Goal: Transaction & Acquisition: Purchase product/service

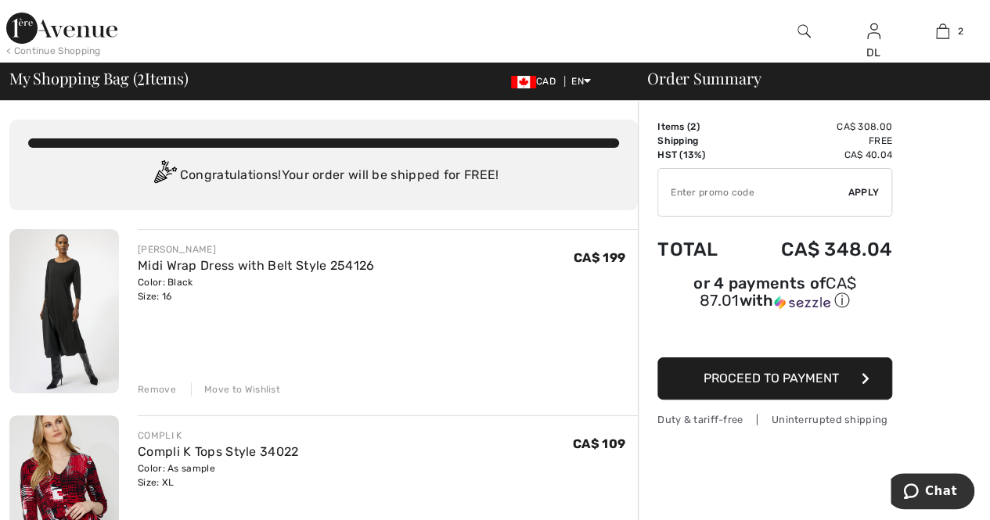
click at [143, 386] on div "Remove" at bounding box center [157, 390] width 38 height 14
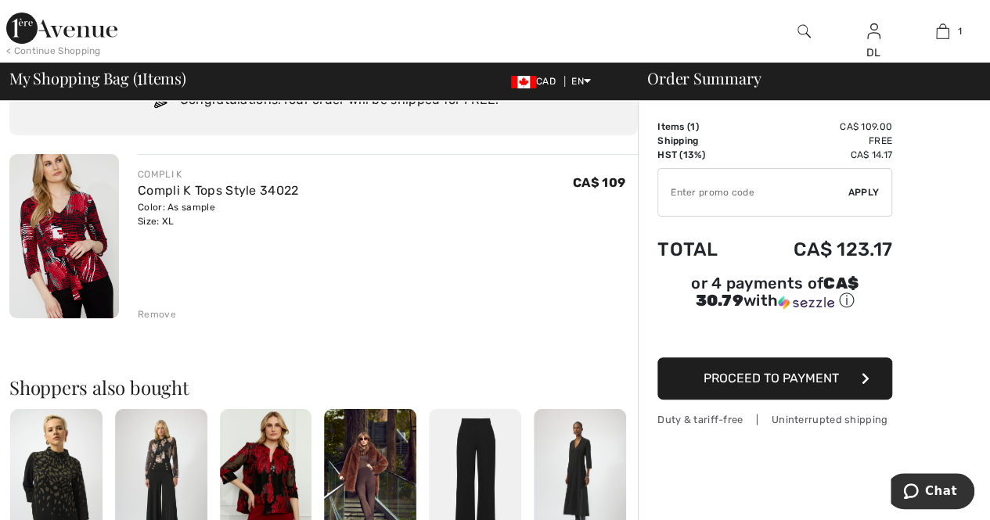
scroll to position [78, 0]
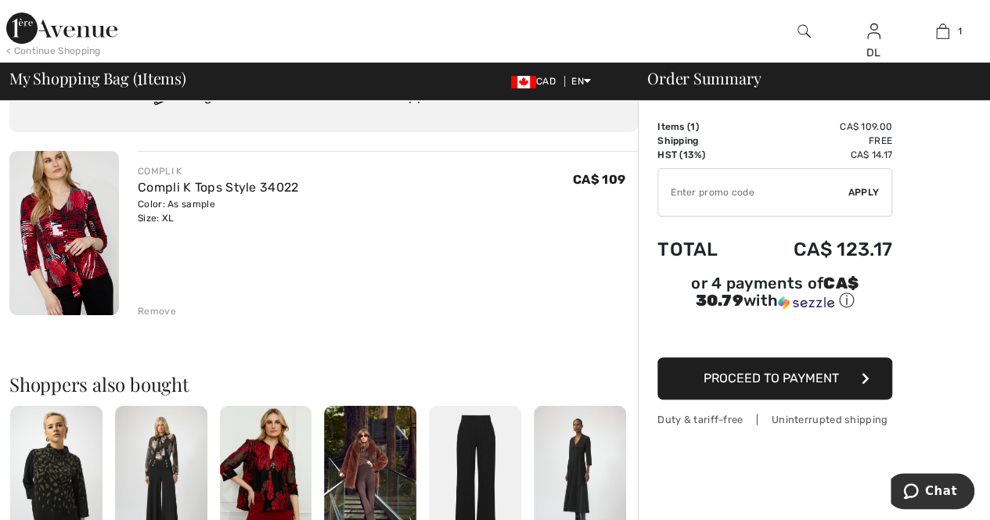
click at [152, 314] on div "Remove" at bounding box center [157, 311] width 38 height 14
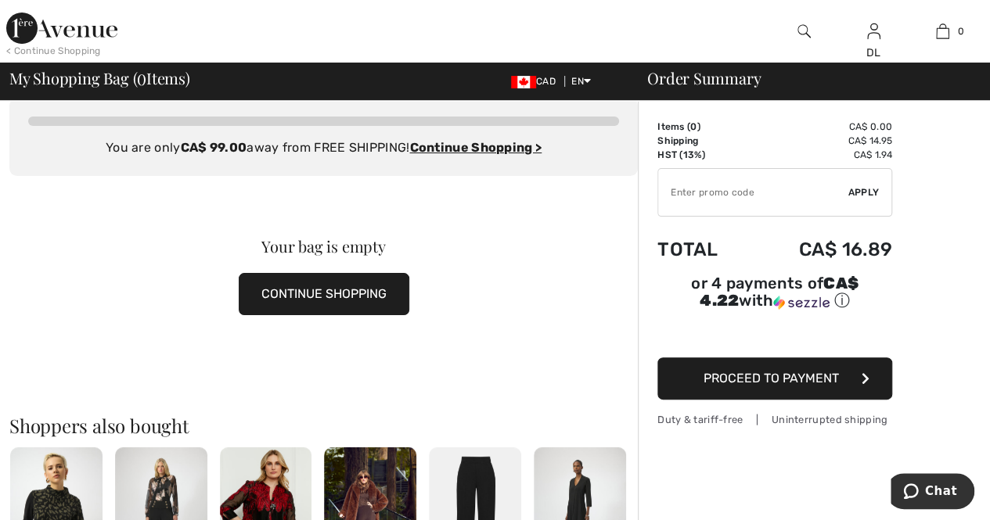
scroll to position [0, 0]
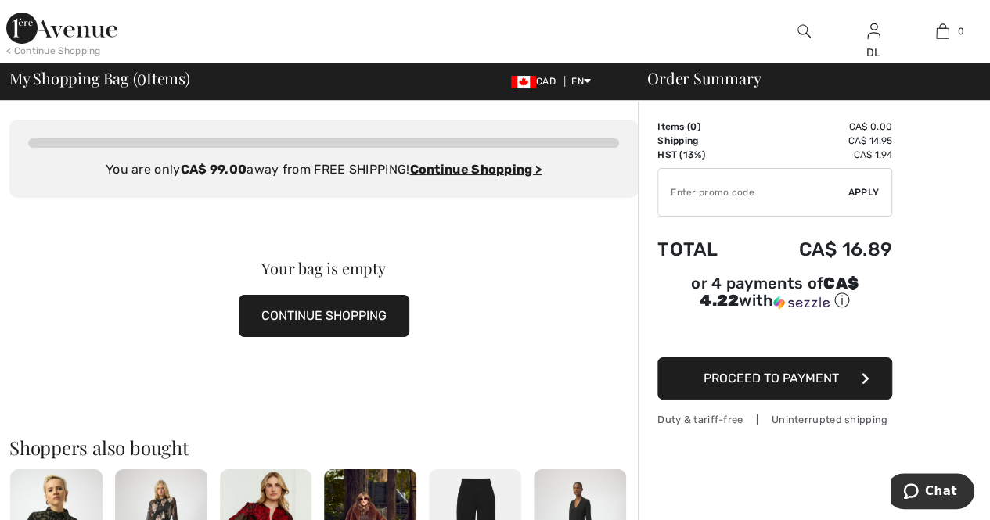
click at [379, 325] on button "CONTINUE SHOPPING" at bounding box center [324, 316] width 171 height 42
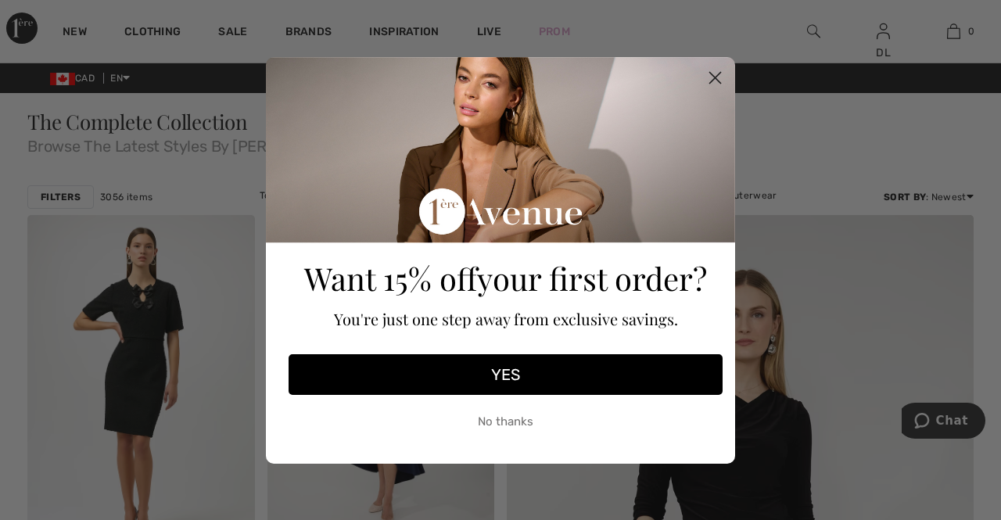
click at [713, 75] on icon "Close dialog" at bounding box center [715, 77] width 11 height 11
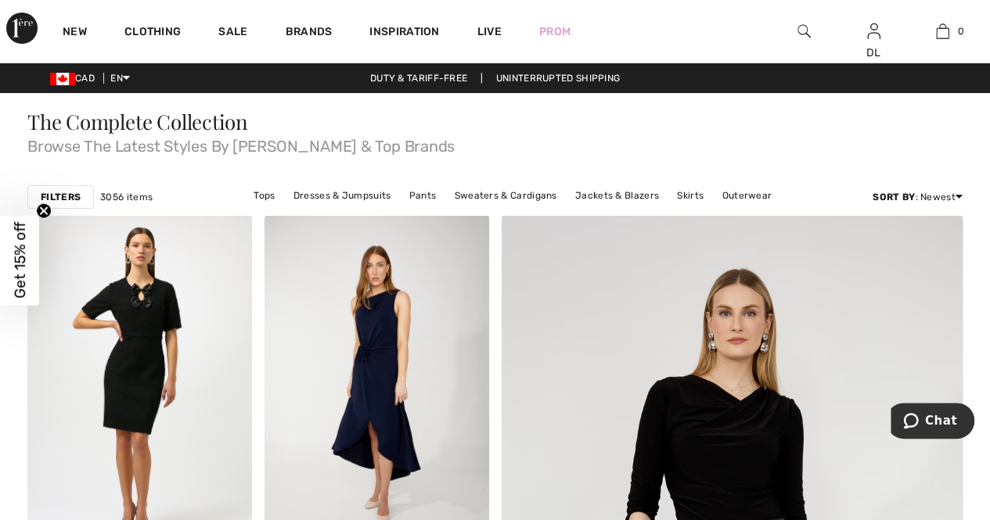
click at [805, 28] on img at bounding box center [803, 31] width 13 height 19
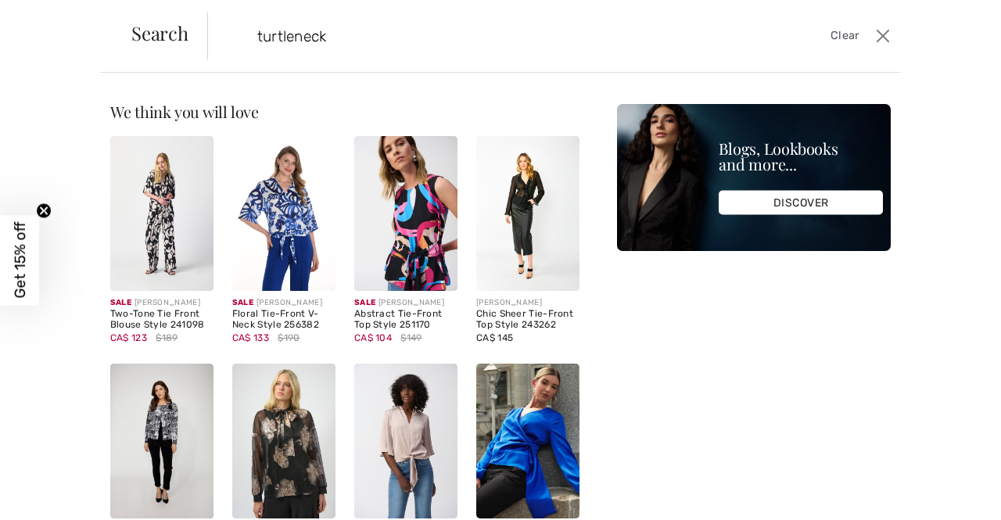
type input "turtleneck"
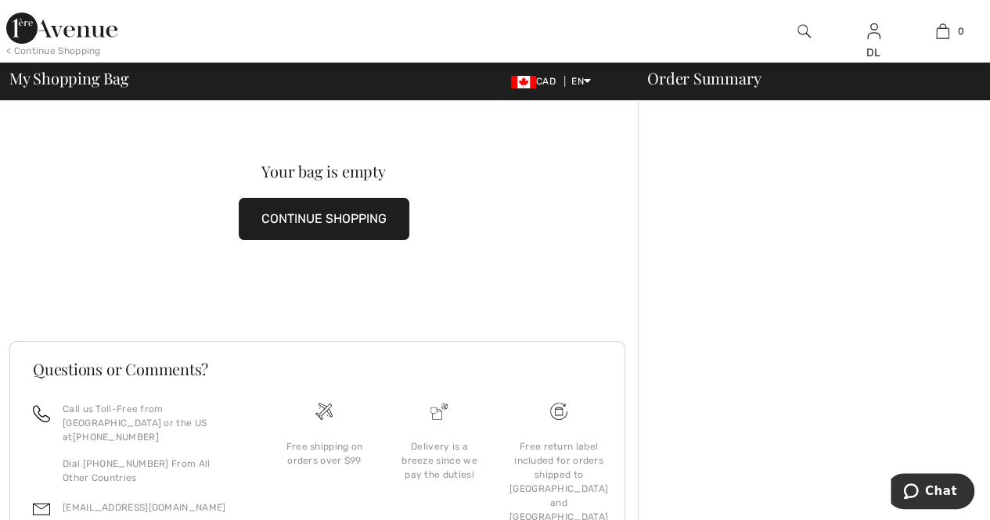
click at [311, 212] on button "CONTINUE SHOPPING" at bounding box center [324, 219] width 171 height 42
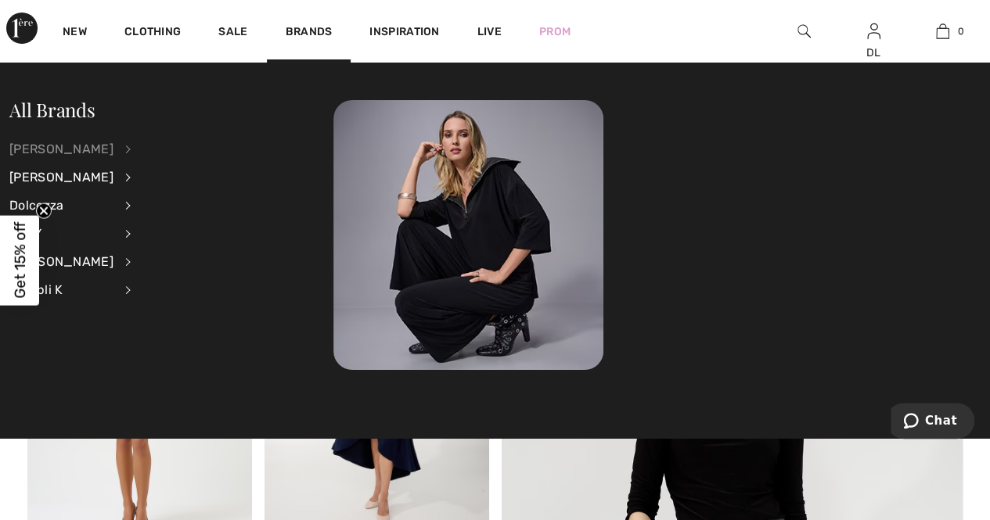
click at [71, 146] on div "[PERSON_NAME]" at bounding box center [61, 149] width 104 height 28
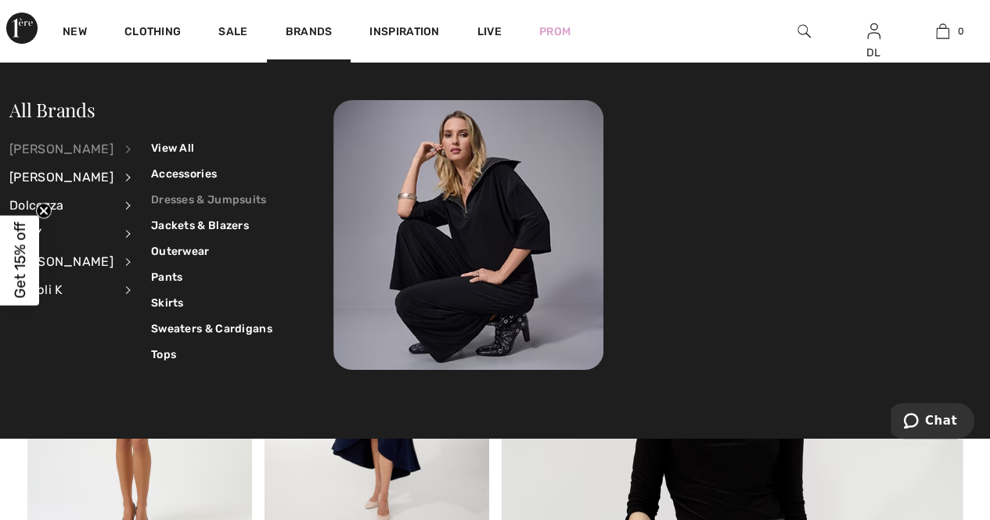
click at [151, 199] on link "Dresses & Jumpsuits" at bounding box center [211, 200] width 121 height 26
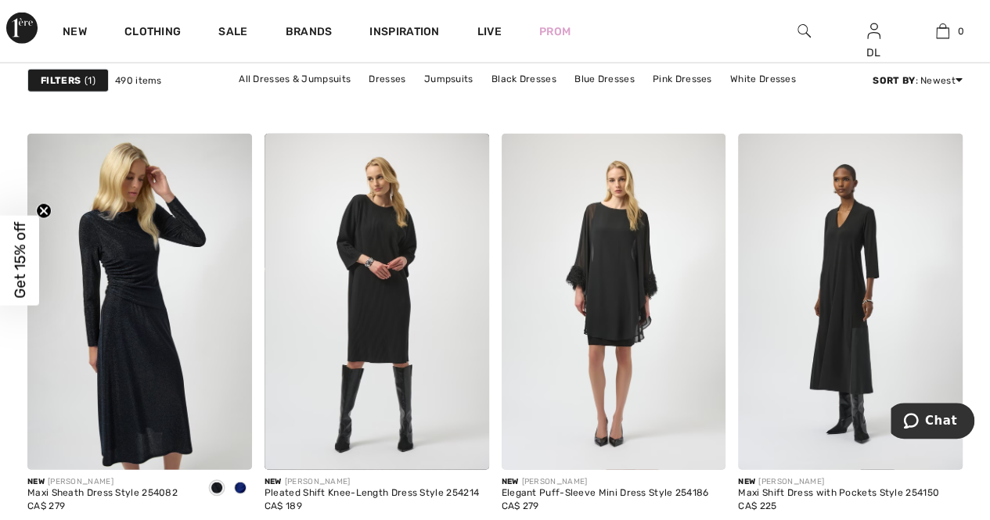
scroll to position [1956, 0]
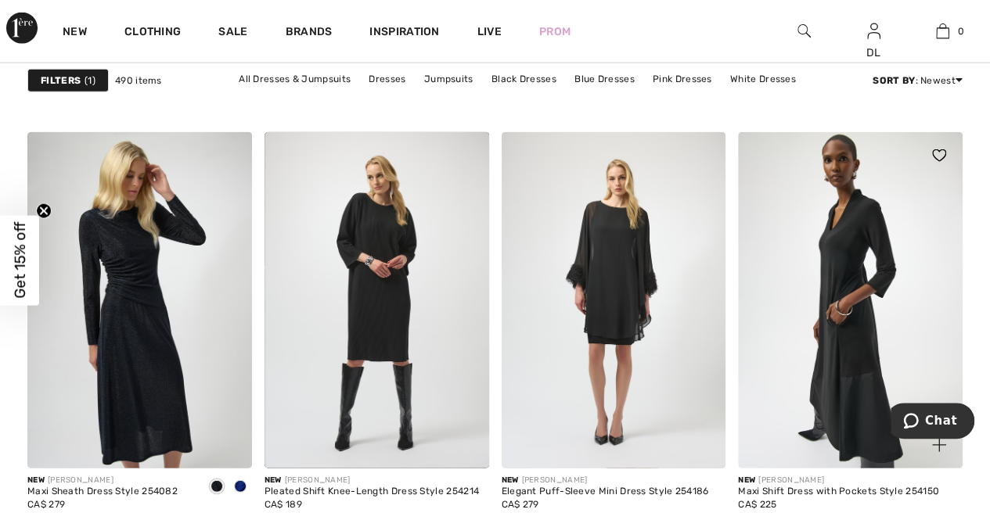
click at [846, 248] on img at bounding box center [850, 300] width 225 height 336
